Goal: Book appointment/travel/reservation

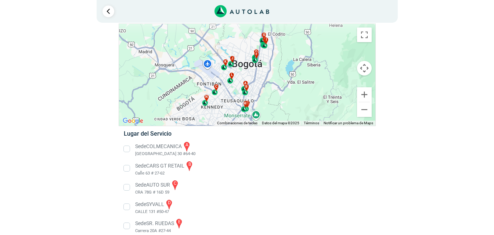
scroll to position [37, 0]
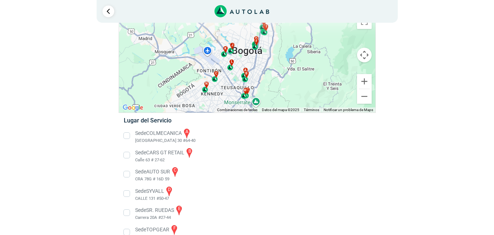
click at [127, 174] on li "Sede AUTO SUR c CRA 78G # 16D 59" at bounding box center [247, 174] width 258 height 17
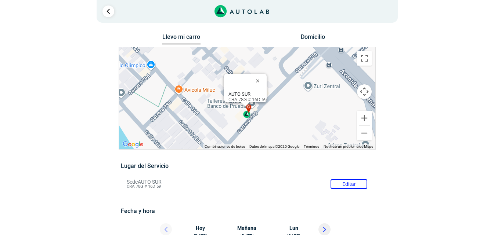
click at [302, 118] on div "a b c d e f g" at bounding box center [247, 98] width 256 height 102
click at [363, 122] on button "Ampliar" at bounding box center [364, 118] width 15 height 15
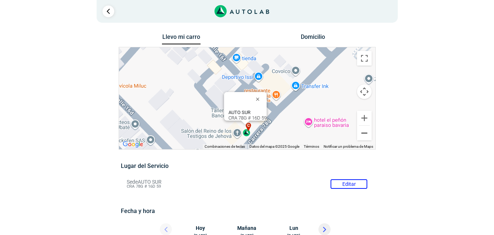
click at [368, 134] on button "Reducir" at bounding box center [364, 133] width 15 height 15
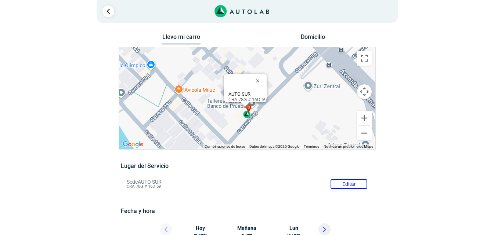
click at [368, 134] on button "Reducir" at bounding box center [364, 133] width 15 height 15
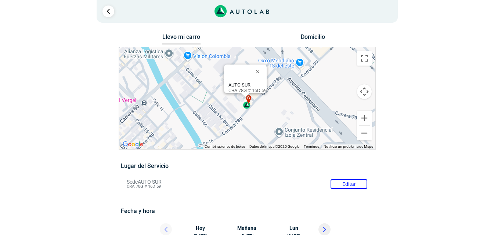
click at [368, 134] on button "Reducir" at bounding box center [364, 133] width 15 height 15
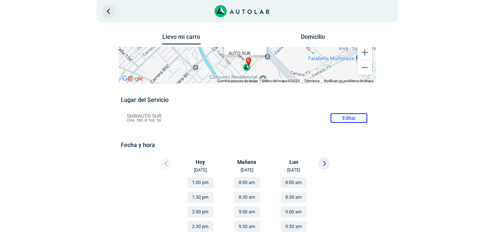
click at [108, 12] on link "Ir al paso anterior" at bounding box center [108, 12] width 12 height 12
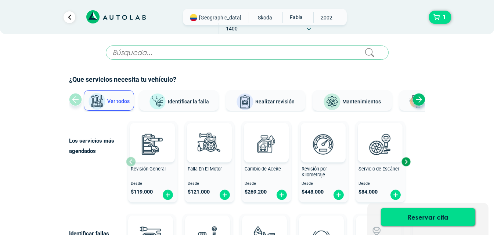
scroll to position [110, 0]
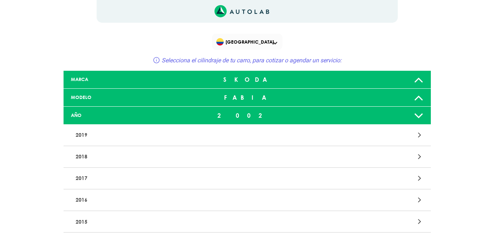
scroll to position [83, 0]
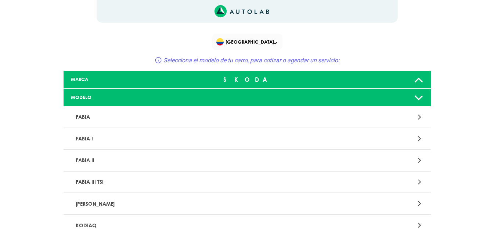
scroll to position [826, 0]
